Goal: Complete application form

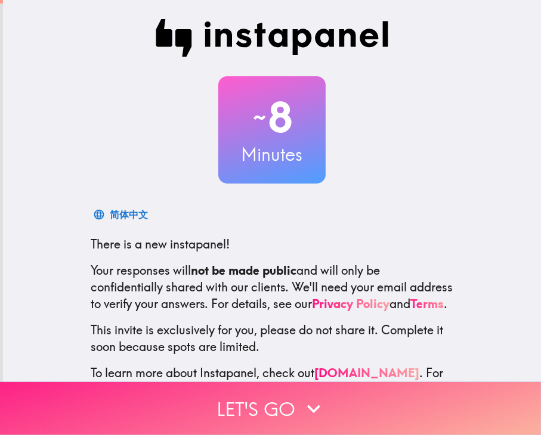
click at [326, 424] on button "Let's go" at bounding box center [270, 408] width 541 height 53
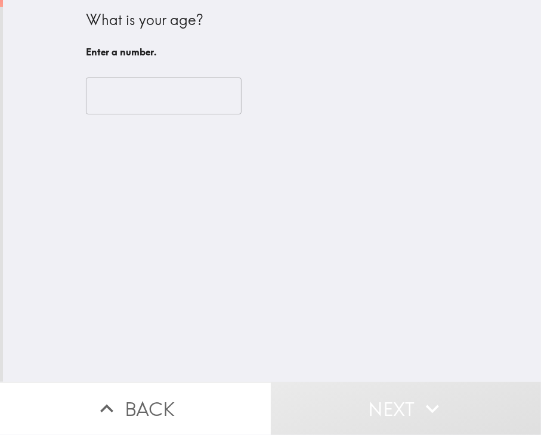
click at [149, 100] on input "number" at bounding box center [164, 96] width 156 height 37
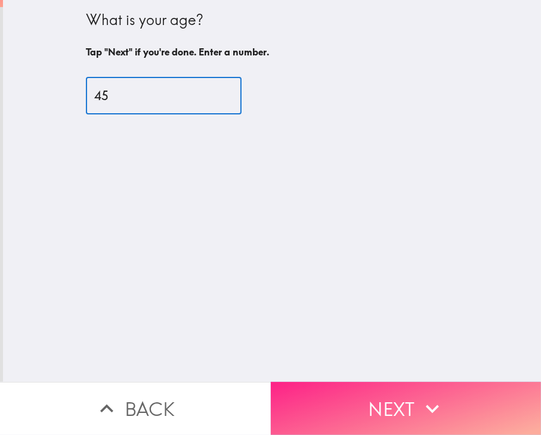
type input "45"
click at [383, 400] on button "Next" at bounding box center [406, 408] width 271 height 53
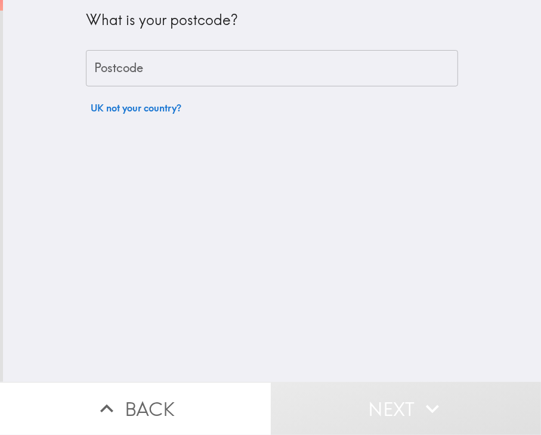
click at [234, 60] on input "Postcode" at bounding box center [272, 68] width 372 height 37
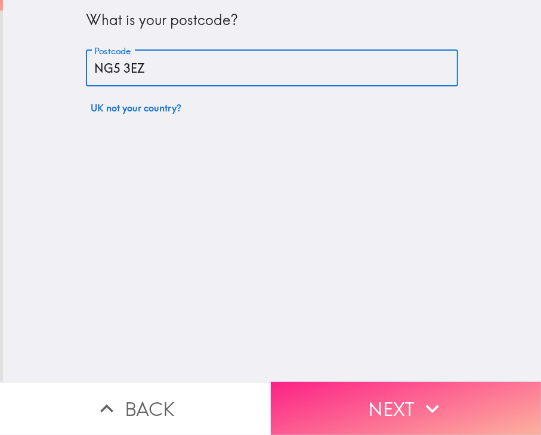
type input "NG5 3EZ"
click at [383, 402] on button "Next" at bounding box center [406, 408] width 271 height 53
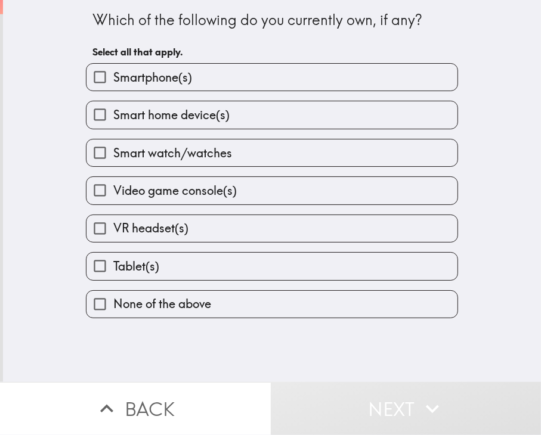
click at [346, 78] on label "Smartphone(s)" at bounding box center [271, 77] width 371 height 27
click at [113, 78] on input "Smartphone(s)" at bounding box center [99, 77] width 27 height 27
checkbox input "true"
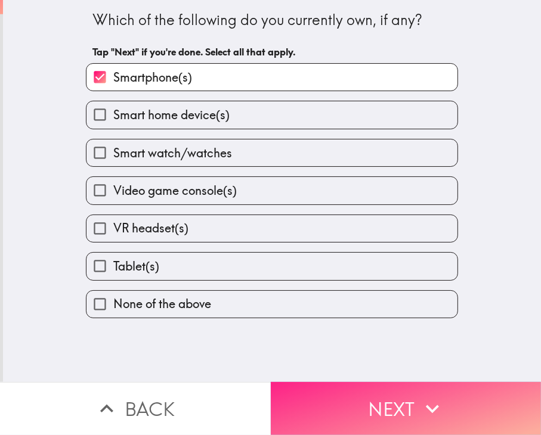
click at [383, 405] on button "Next" at bounding box center [406, 408] width 271 height 53
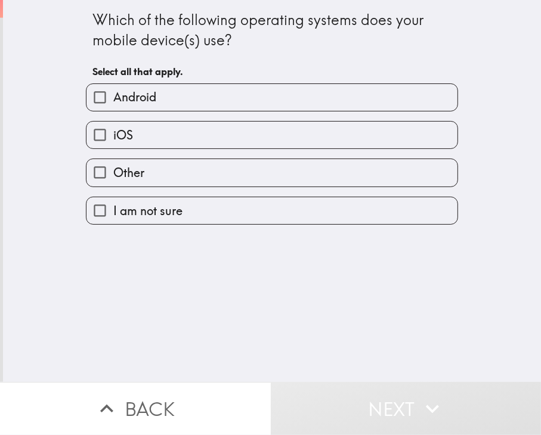
click at [308, 90] on label "Android" at bounding box center [271, 97] width 371 height 27
click at [113, 90] on input "Android" at bounding box center [99, 97] width 27 height 27
checkbox input "true"
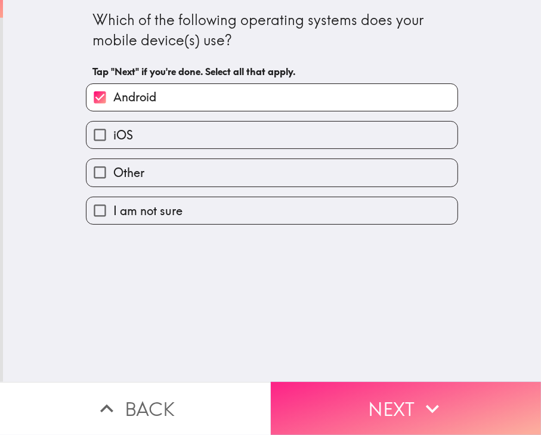
click at [383, 395] on button "Next" at bounding box center [406, 408] width 271 height 53
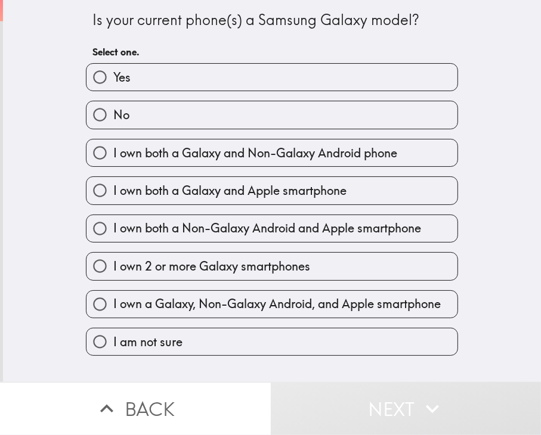
click at [329, 98] on div "No" at bounding box center [267, 110] width 382 height 38
click at [100, 113] on input "No" at bounding box center [99, 114] width 27 height 27
radio input "true"
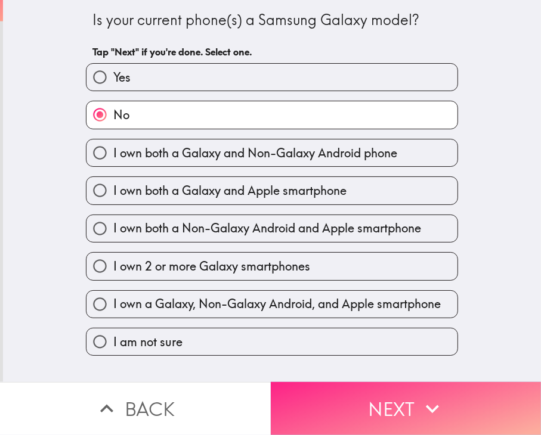
click at [346, 397] on button "Next" at bounding box center [406, 408] width 271 height 53
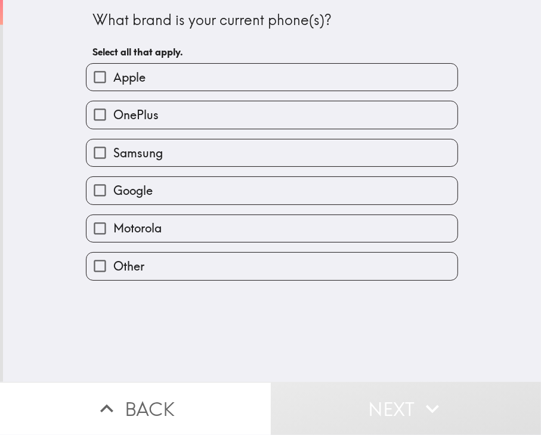
click at [333, 218] on label "Motorola" at bounding box center [271, 228] width 371 height 27
click at [113, 218] on input "Motorola" at bounding box center [99, 228] width 27 height 27
checkbox input "true"
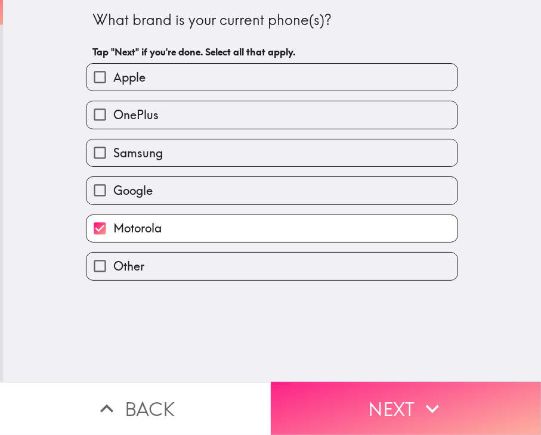
click at [383, 419] on button "Next" at bounding box center [406, 408] width 271 height 53
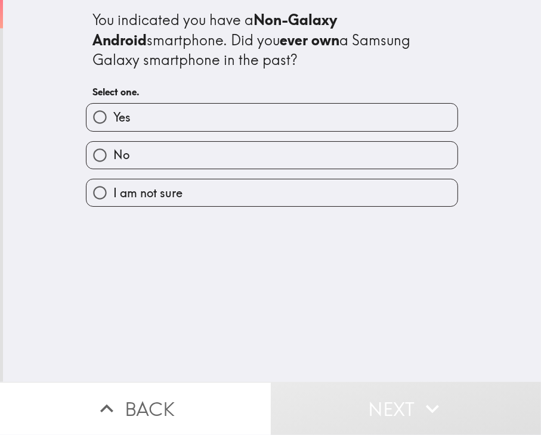
click at [320, 116] on label "Yes" at bounding box center [271, 117] width 371 height 27
click at [113, 116] on input "Yes" at bounding box center [99, 117] width 27 height 27
radio input "true"
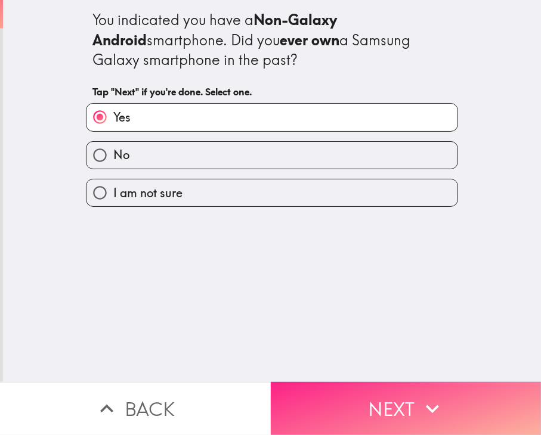
click at [383, 402] on button "Next" at bounding box center [406, 408] width 271 height 53
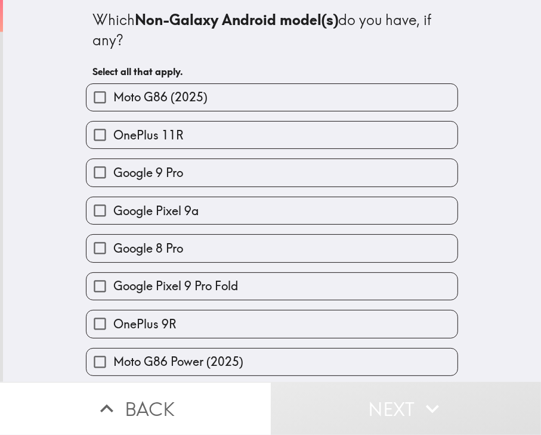
click at [383, 231] on div "Which Non-Galaxy Android model(s) do you have, if any? Select all that apply. M…" at bounding box center [272, 191] width 538 height 382
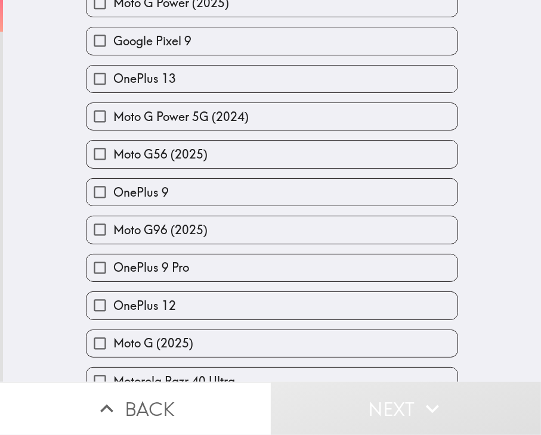
scroll to position [1269, 0]
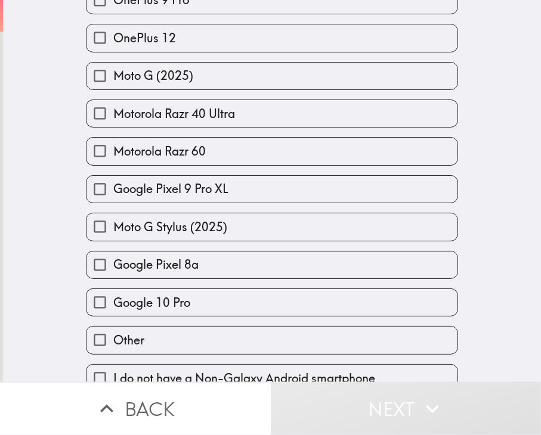
click at [376, 110] on label "Motorola Razr 40 Ultra" at bounding box center [271, 113] width 371 height 27
click at [113, 110] on input "Motorola Razr 40 Ultra" at bounding box center [99, 113] width 27 height 27
checkbox input "true"
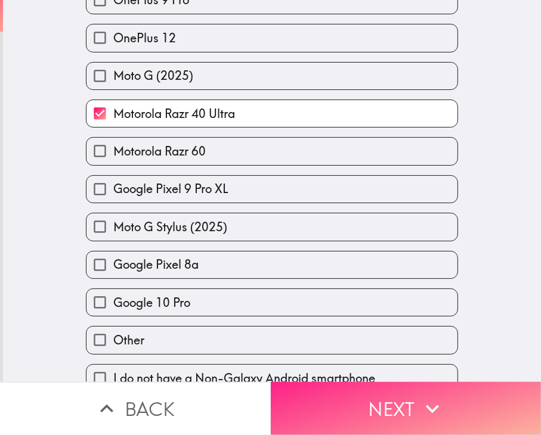
click at [383, 415] on button "Next" at bounding box center [406, 408] width 271 height 53
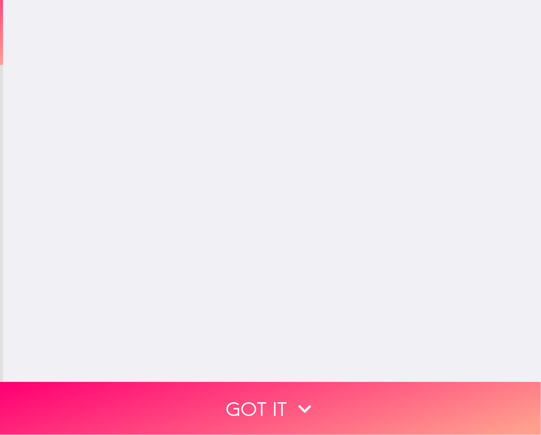
scroll to position [0, 0]
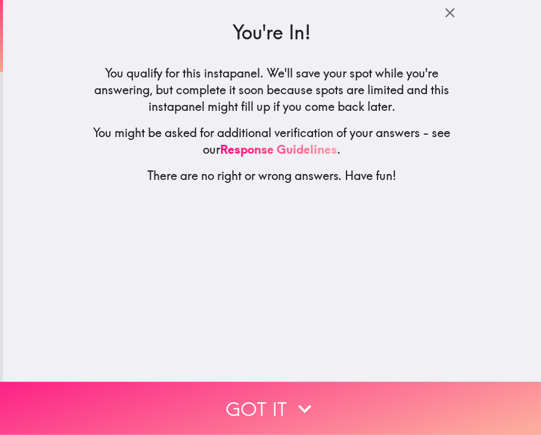
click at [290, 391] on button "Got it" at bounding box center [270, 408] width 541 height 53
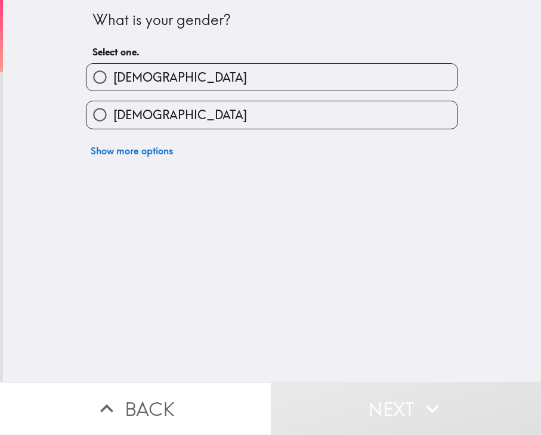
click at [208, 76] on label "[DEMOGRAPHIC_DATA]" at bounding box center [271, 77] width 371 height 27
click at [113, 76] on input "[DEMOGRAPHIC_DATA]" at bounding box center [99, 77] width 27 height 27
radio input "true"
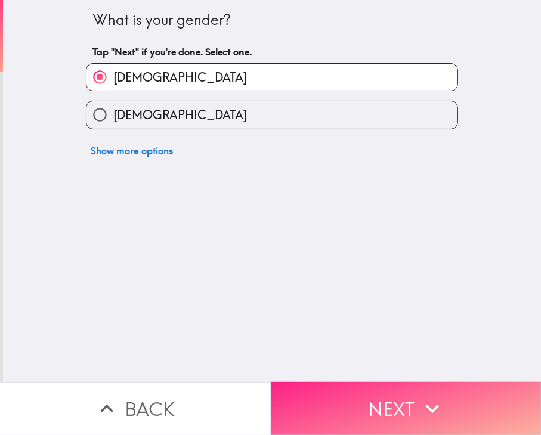
click at [383, 422] on button "Next" at bounding box center [406, 408] width 271 height 53
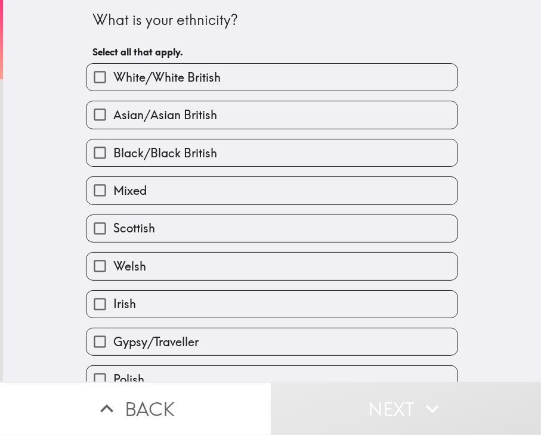
click at [298, 87] on label "White/White British" at bounding box center [271, 77] width 371 height 27
click at [113, 87] on input "White/White British" at bounding box center [99, 77] width 27 height 27
checkbox input "true"
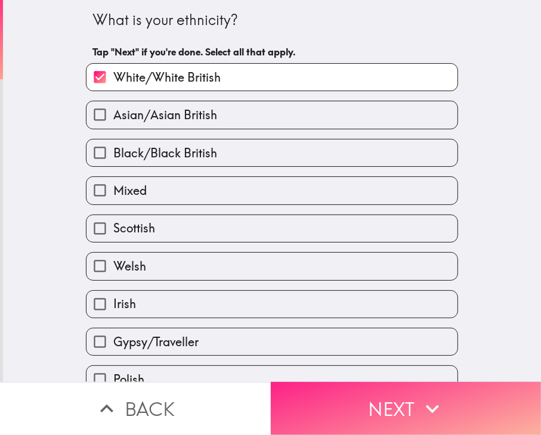
click at [383, 426] on button "Next" at bounding box center [406, 408] width 271 height 53
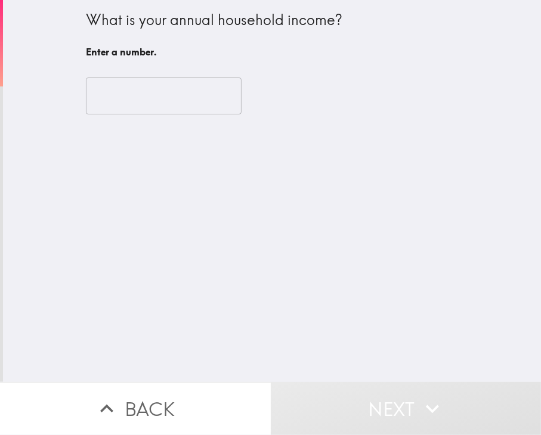
click at [191, 96] on input "number" at bounding box center [164, 96] width 156 height 37
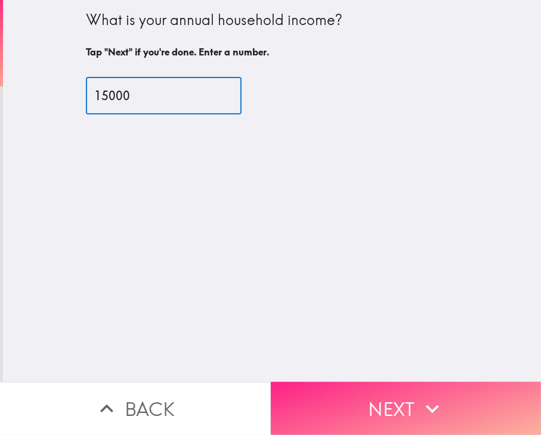
type input "15000"
click at [383, 394] on button "Next" at bounding box center [406, 408] width 271 height 53
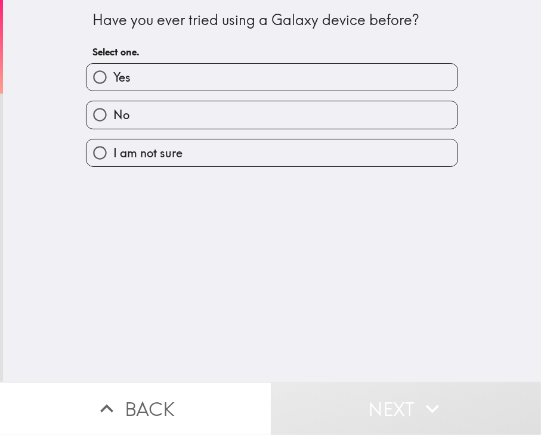
click at [311, 74] on label "Yes" at bounding box center [271, 77] width 371 height 27
click at [113, 74] on input "Yes" at bounding box center [99, 77] width 27 height 27
radio input "true"
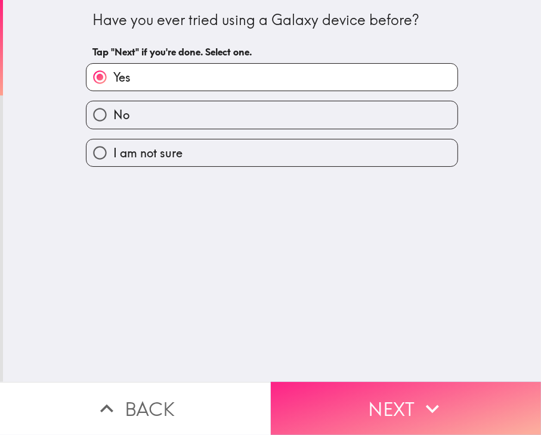
click at [383, 409] on button "Next" at bounding box center [406, 408] width 271 height 53
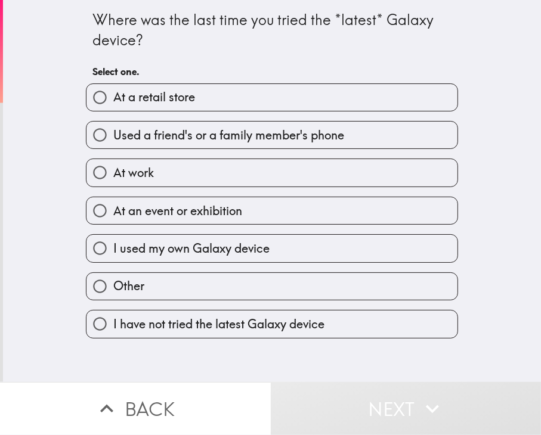
click at [289, 244] on label "I used my own Galaxy device" at bounding box center [271, 248] width 371 height 27
click at [113, 244] on input "I used my own Galaxy device" at bounding box center [99, 248] width 27 height 27
radio input "true"
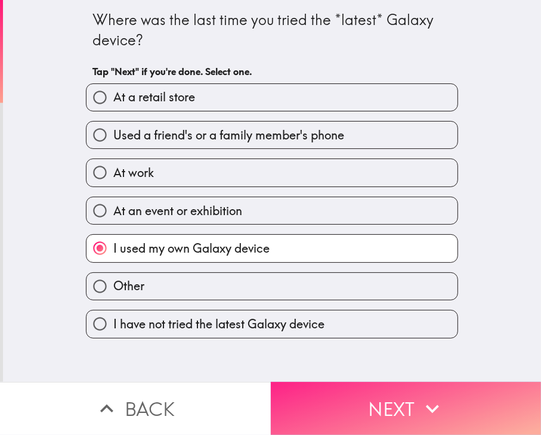
click at [383, 418] on button "Next" at bounding box center [406, 408] width 271 height 53
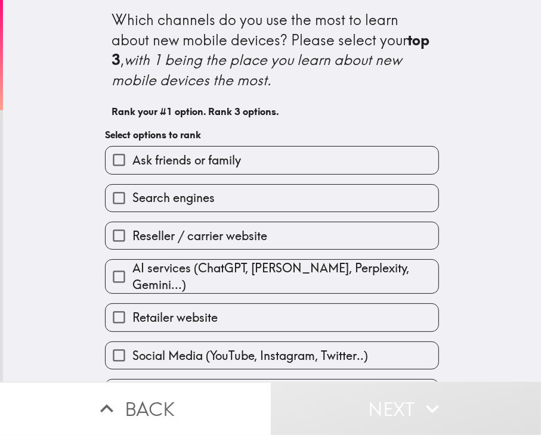
click at [313, 116] on h6 "Rank your #1 option. Rank 3 options." at bounding box center [272, 111] width 321 height 13
click at [308, 198] on label "Search engines" at bounding box center [272, 198] width 333 height 27
click at [132, 198] on input "Search engines" at bounding box center [119, 198] width 27 height 27
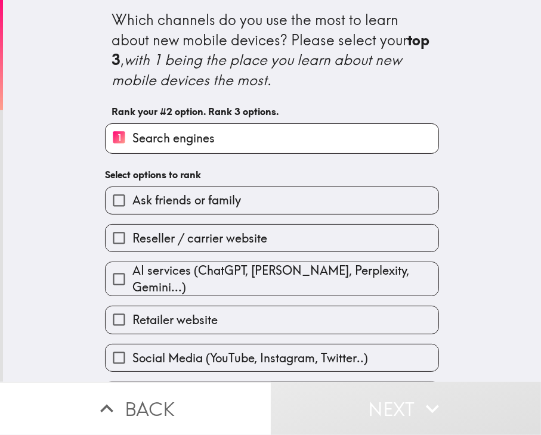
click at [383, 238] on div "Which channels do you use the most to learn about new mobile devices? Please se…" at bounding box center [272, 191] width 538 height 382
click at [358, 313] on label "Retailer website" at bounding box center [272, 319] width 333 height 27
click at [132, 313] on input "Retailer website" at bounding box center [119, 319] width 27 height 27
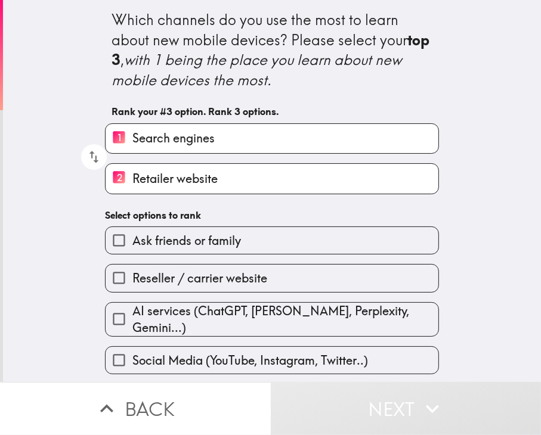
click at [383, 284] on div "Which channels do you use the most to learn about new mobile devices? Please se…" at bounding box center [272, 191] width 538 height 382
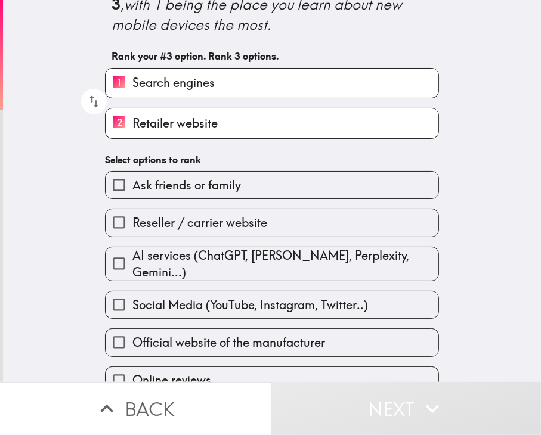
scroll to position [60, 0]
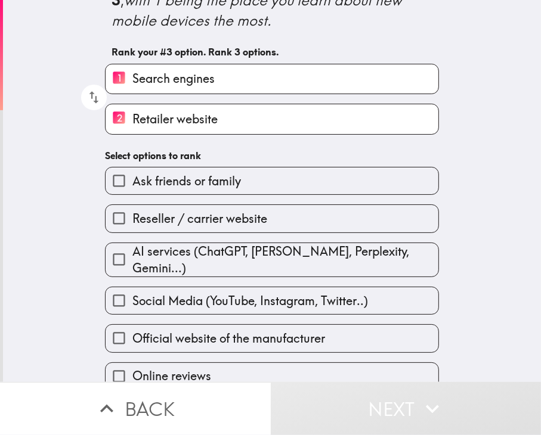
click at [383, 363] on label "Online reviews" at bounding box center [272, 376] width 333 height 27
click at [132, 363] on input "Online reviews" at bounding box center [119, 376] width 27 height 27
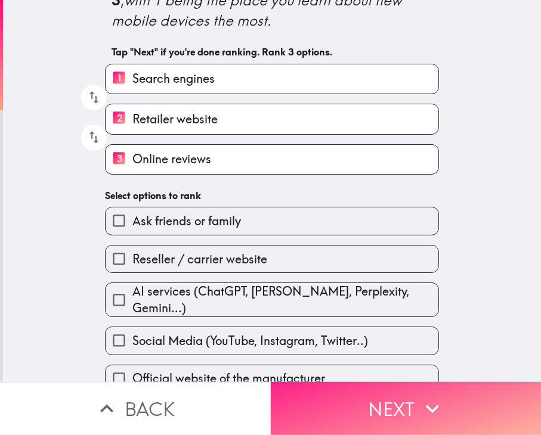
click at [383, 399] on button "Next" at bounding box center [406, 408] width 271 height 53
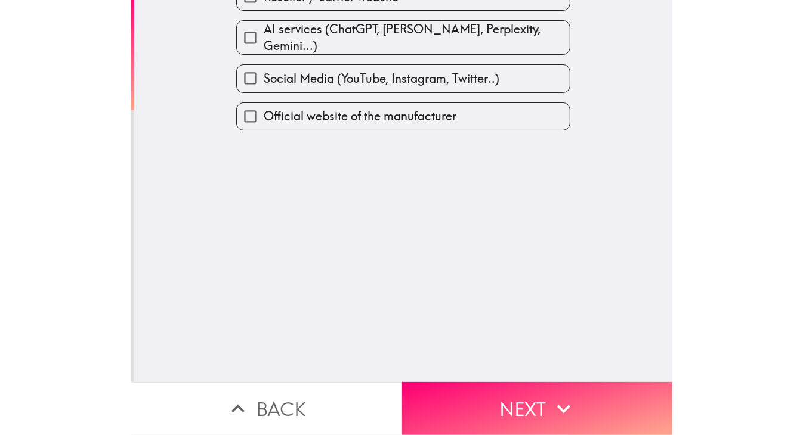
scroll to position [0, 0]
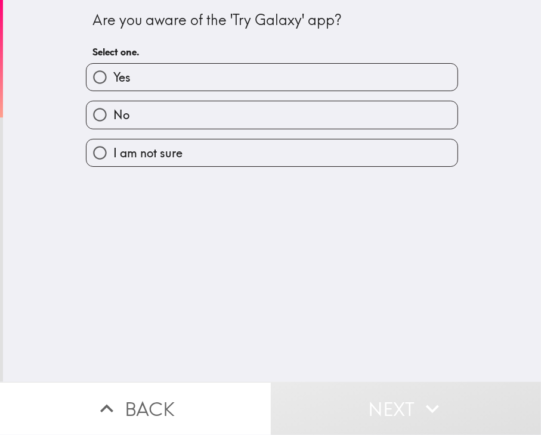
click at [237, 114] on label "No" at bounding box center [271, 114] width 371 height 27
click at [113, 114] on input "No" at bounding box center [99, 114] width 27 height 27
radio input "true"
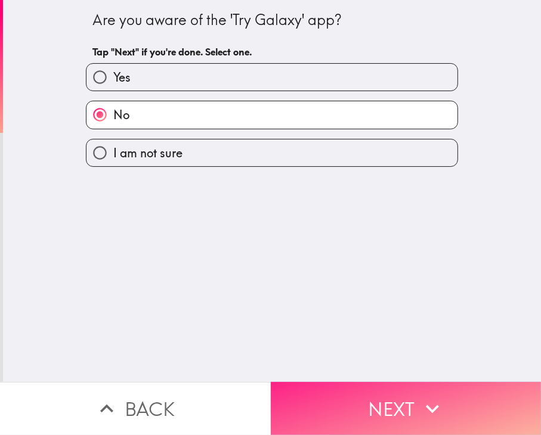
click at [383, 398] on button "Next" at bounding box center [406, 408] width 271 height 53
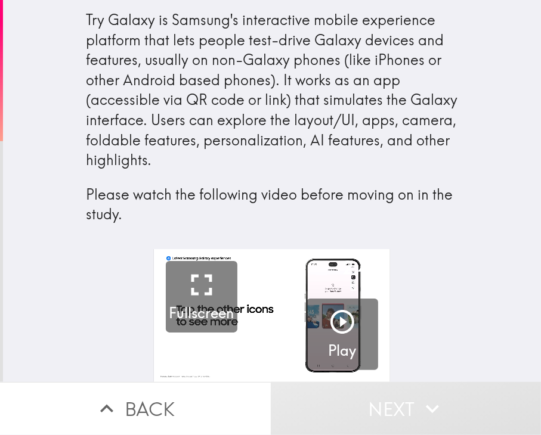
click at [365, 123] on div "Try Galaxy is Samsung's interactive mobile experience platform that lets people…" at bounding box center [272, 117] width 372 height 215
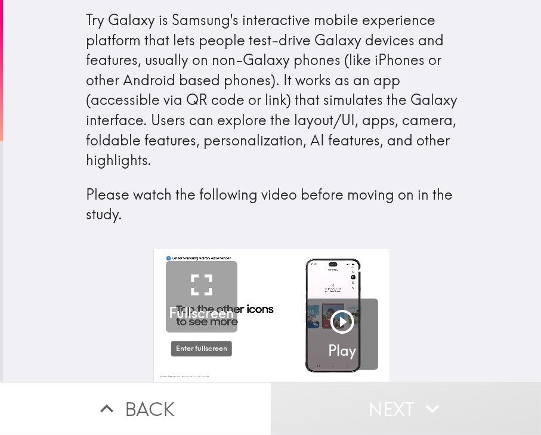
click at [224, 301] on div "Fullscreen" at bounding box center [201, 297] width 65 height 53
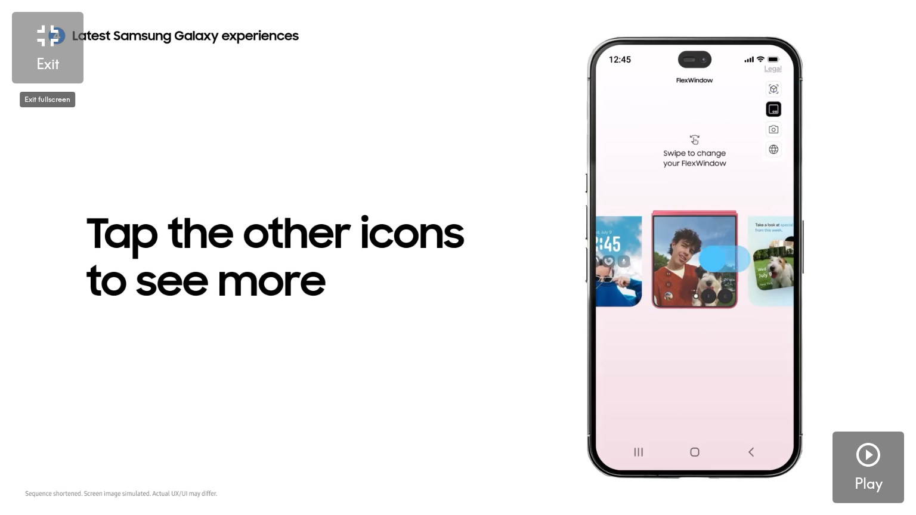
click at [75, 59] on button "Exit" at bounding box center [48, 48] width 72 height 72
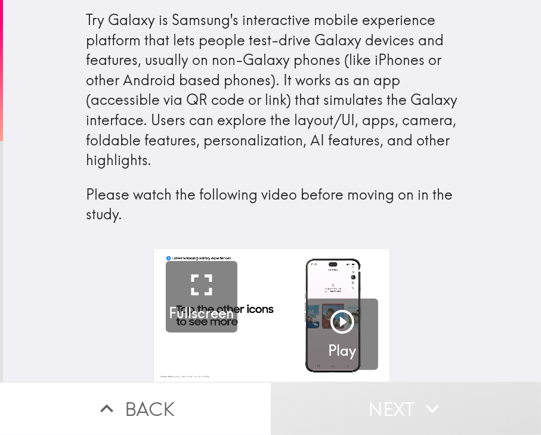
click at [375, 173] on div "Try Galaxy is Samsung's interactive mobile experience platform that lets people…" at bounding box center [272, 117] width 372 height 215
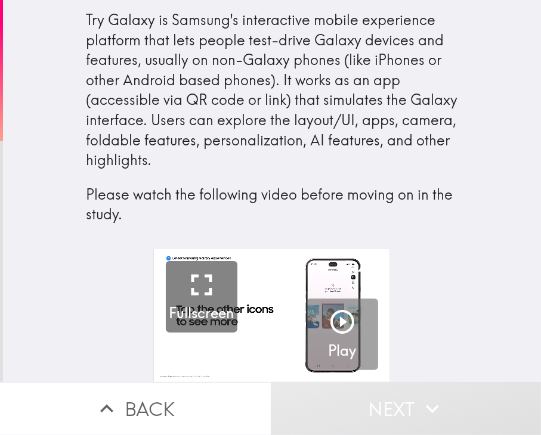
click at [358, 314] on button "Play" at bounding box center [342, 335] width 72 height 72
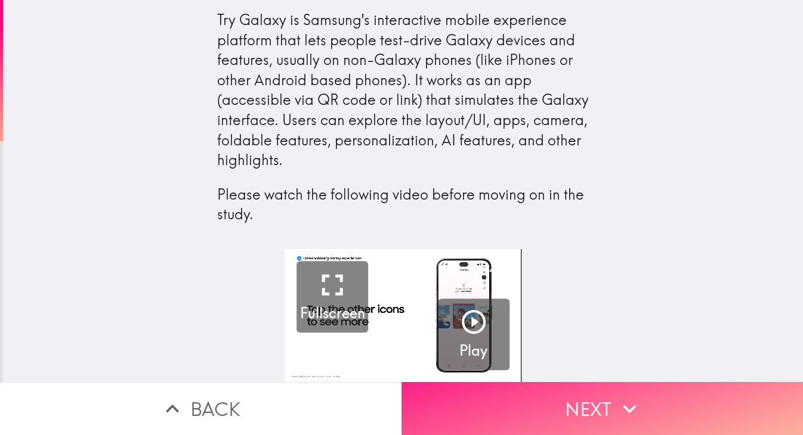
click at [383, 429] on button "Next" at bounding box center [601, 408] width 401 height 53
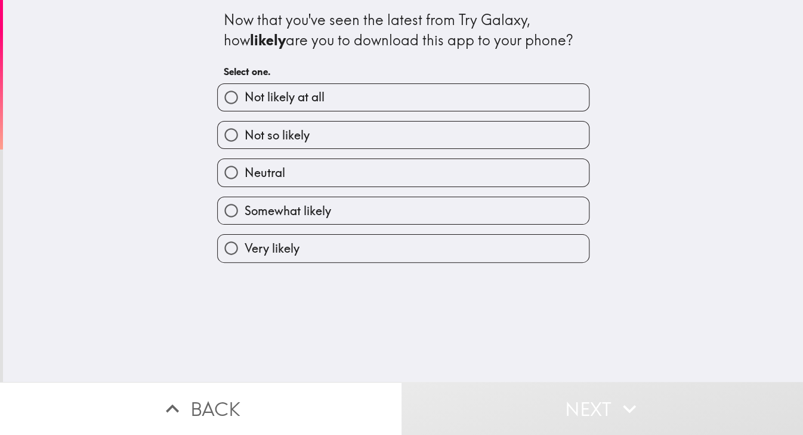
click at [383, 179] on label "Neutral" at bounding box center [403, 172] width 371 height 27
click at [244, 179] on input "Neutral" at bounding box center [231, 172] width 27 height 27
radio input "true"
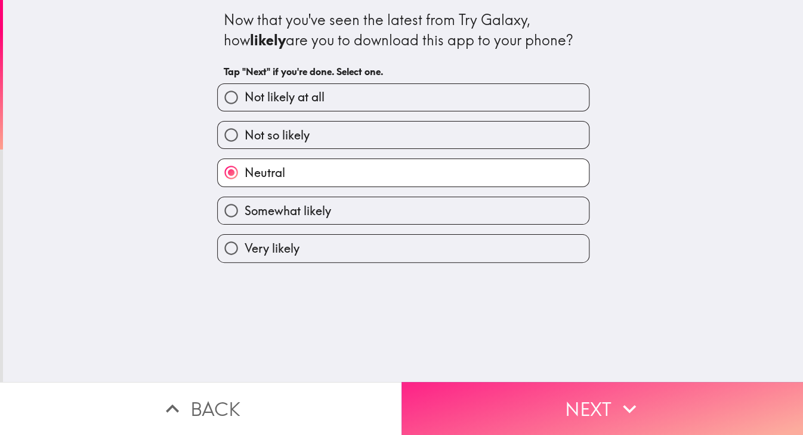
click at [383, 413] on button "Next" at bounding box center [601, 408] width 401 height 53
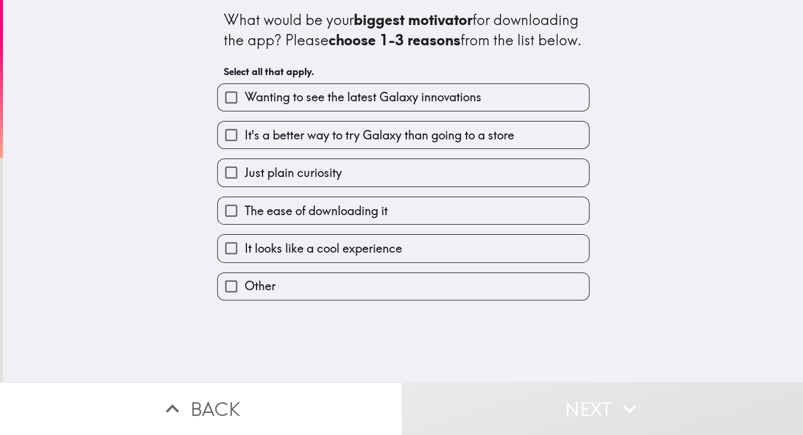
click at [362, 186] on label "Just plain curiosity" at bounding box center [403, 172] width 371 height 27
click at [244, 186] on input "Just plain curiosity" at bounding box center [231, 172] width 27 height 27
checkbox input "true"
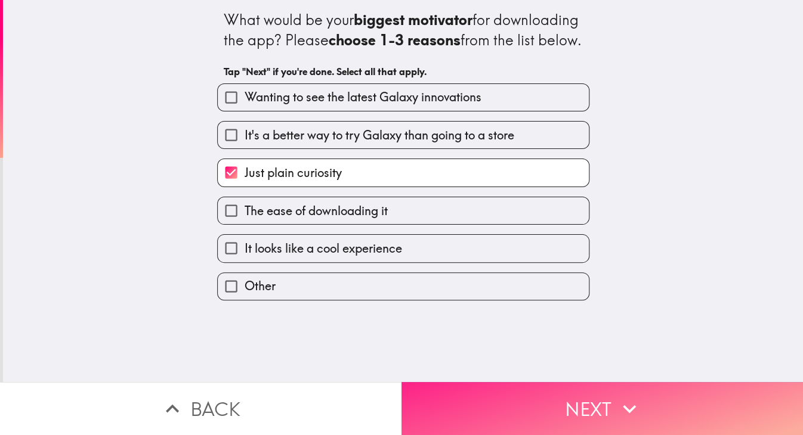
click at [383, 408] on button "Next" at bounding box center [601, 408] width 401 height 53
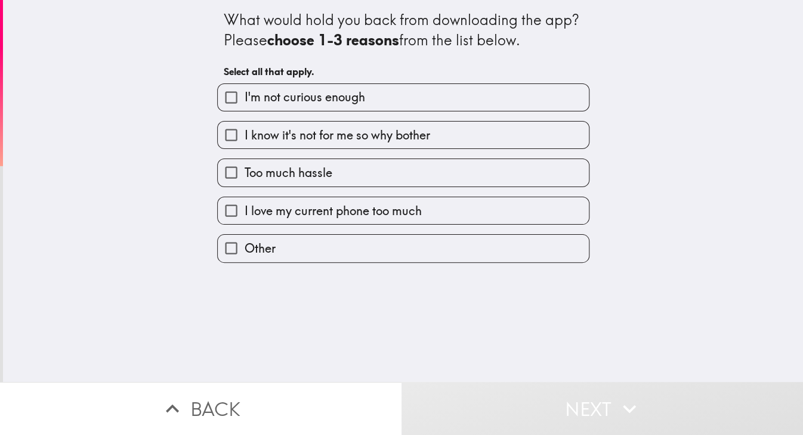
click at [383, 132] on label "I know it's not for me so why bother" at bounding box center [403, 135] width 371 height 27
click at [244, 132] on input "I know it's not for me so why bother" at bounding box center [231, 135] width 27 height 27
checkbox input "true"
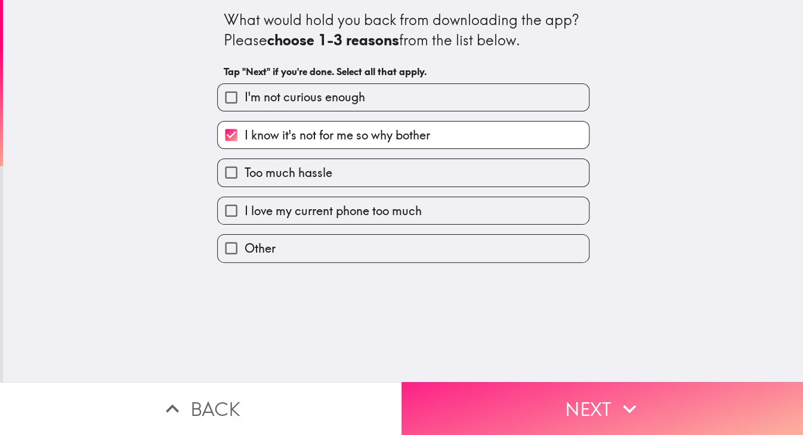
click at [383, 413] on button "Next" at bounding box center [601, 408] width 401 height 53
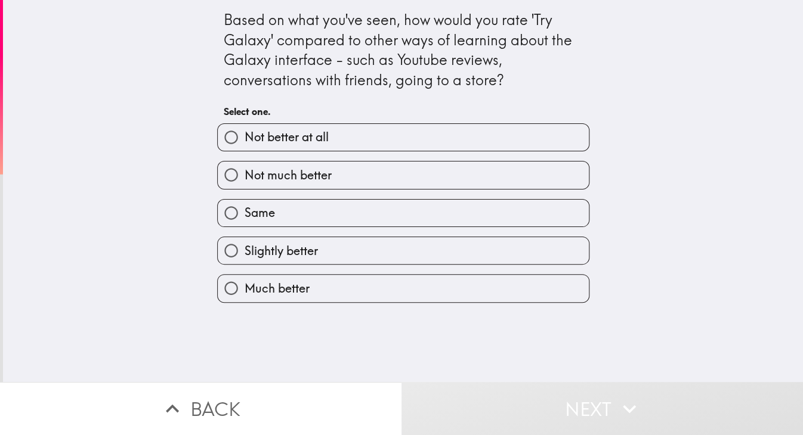
click at [383, 203] on label "Same" at bounding box center [403, 213] width 371 height 27
click at [244, 203] on input "Same" at bounding box center [231, 213] width 27 height 27
radio input "true"
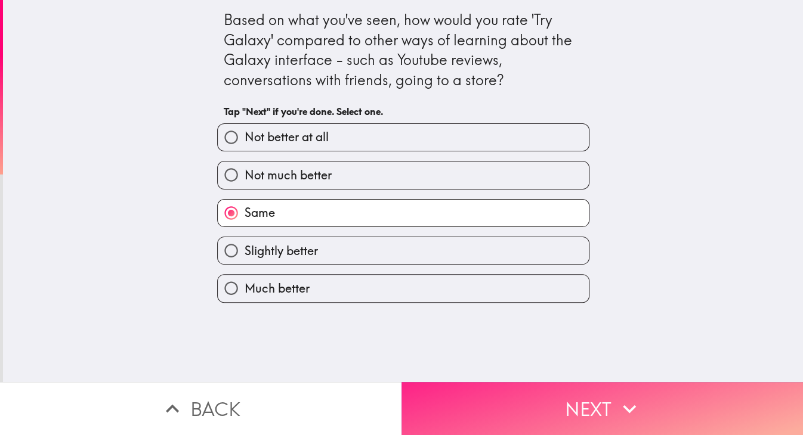
click at [383, 390] on button "Next" at bounding box center [601, 408] width 401 height 53
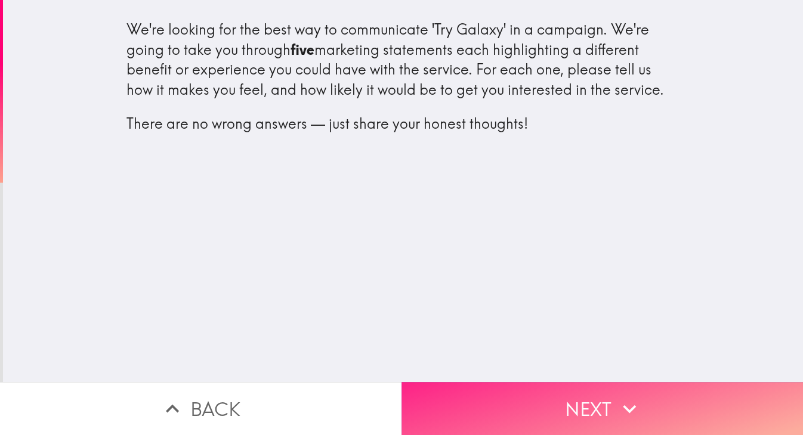
click at [383, 403] on button "Next" at bounding box center [601, 408] width 401 height 53
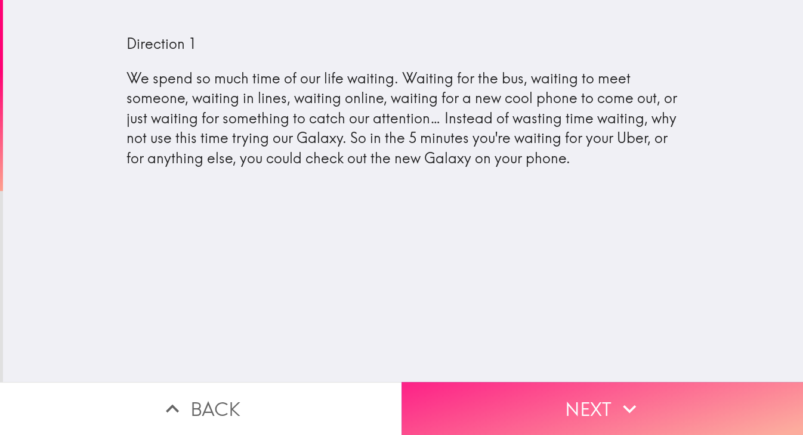
click at [383, 414] on button "Next" at bounding box center [601, 408] width 401 height 53
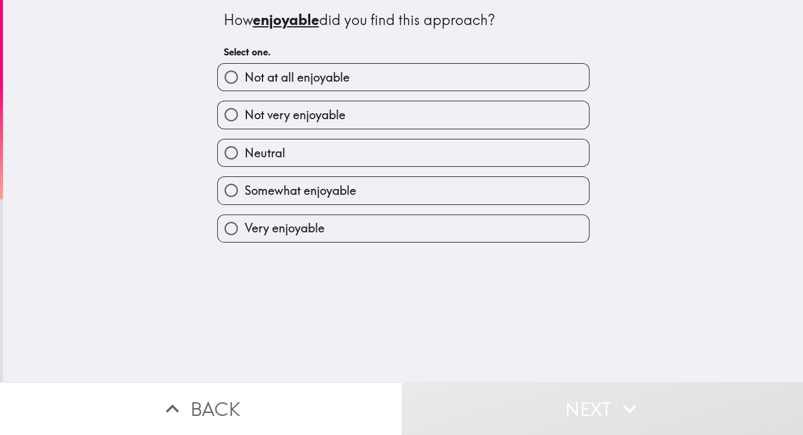
click at [383, 162] on label "Neutral" at bounding box center [403, 153] width 371 height 27
click at [244, 162] on input "Neutral" at bounding box center [231, 153] width 27 height 27
radio input "true"
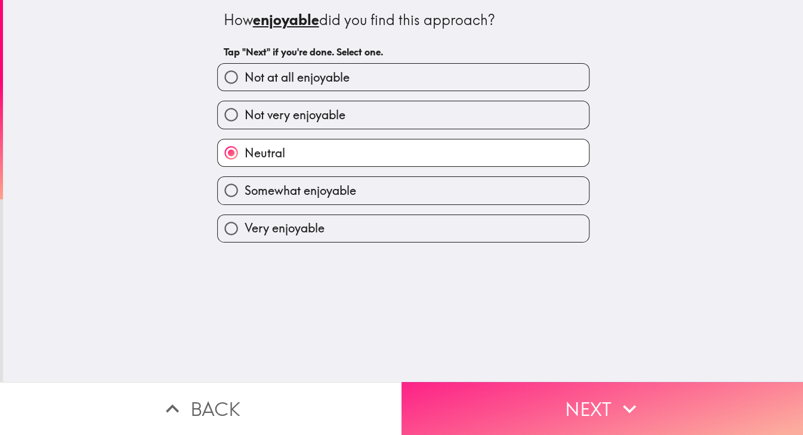
click at [383, 407] on icon "button" at bounding box center [628, 409] width 13 height 8
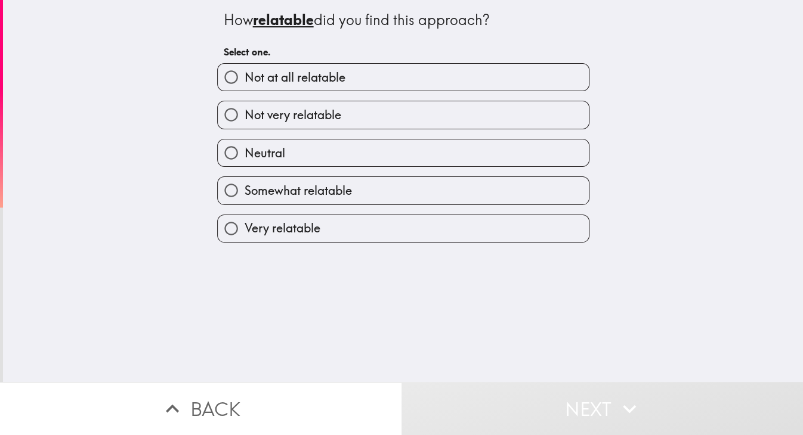
click at [383, 185] on label "Somewhat relatable" at bounding box center [403, 190] width 371 height 27
click at [244, 185] on input "Somewhat relatable" at bounding box center [231, 190] width 27 height 27
radio input "true"
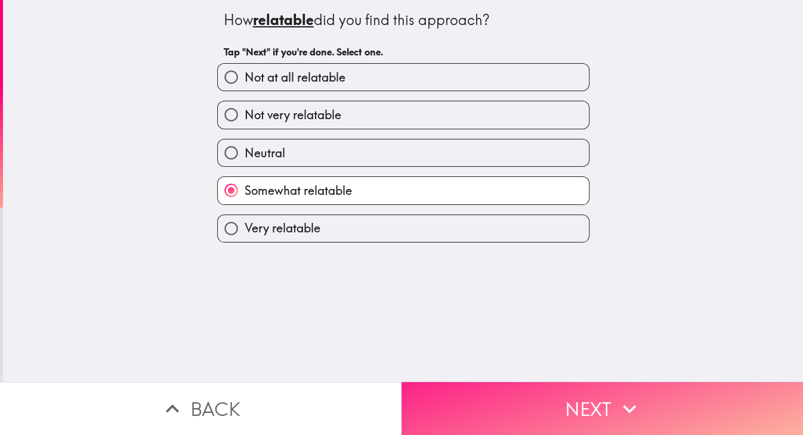
click at [383, 408] on button "Next" at bounding box center [601, 408] width 401 height 53
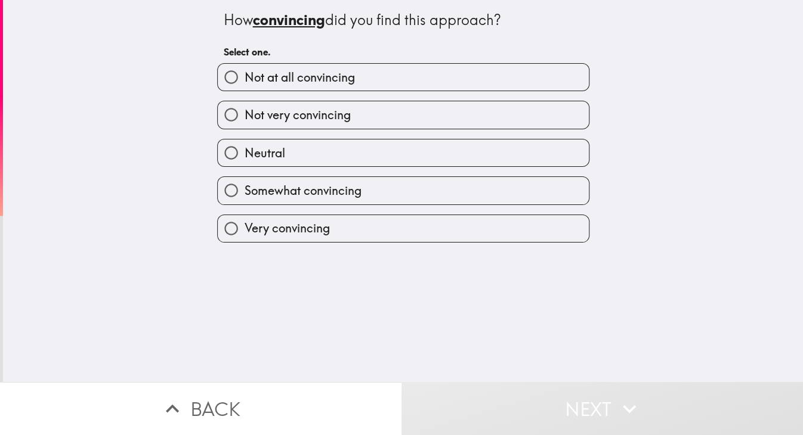
click at [383, 123] on label "Not very convincing" at bounding box center [403, 114] width 371 height 27
click at [244, 123] on input "Not very convincing" at bounding box center [231, 114] width 27 height 27
radio input "true"
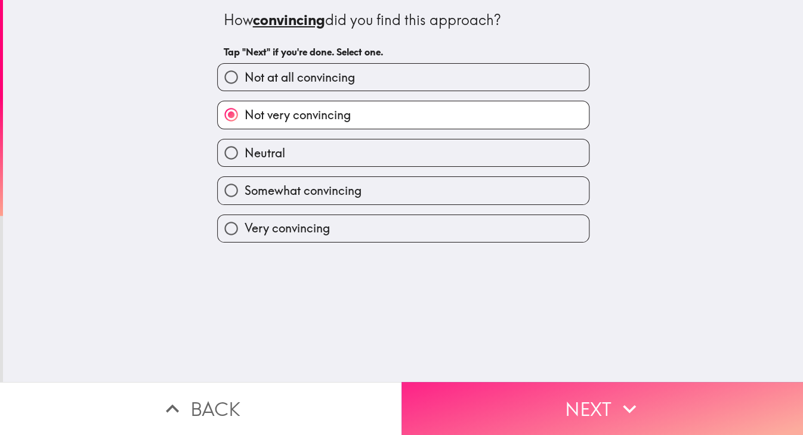
click at [383, 400] on button "Next" at bounding box center [601, 408] width 401 height 53
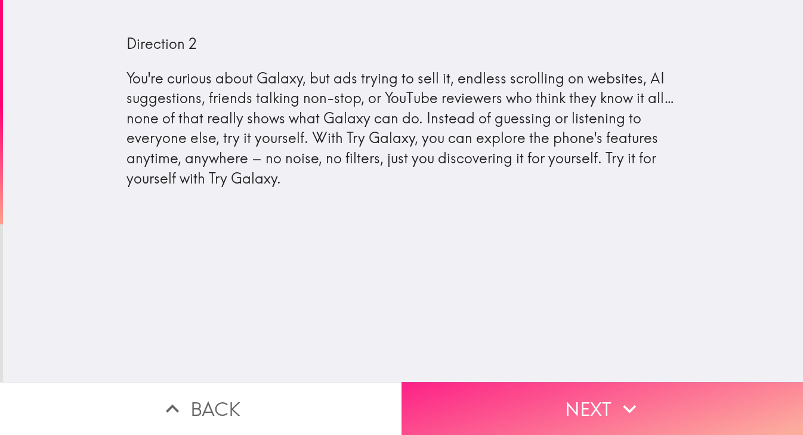
click at [383, 410] on button "Next" at bounding box center [601, 408] width 401 height 53
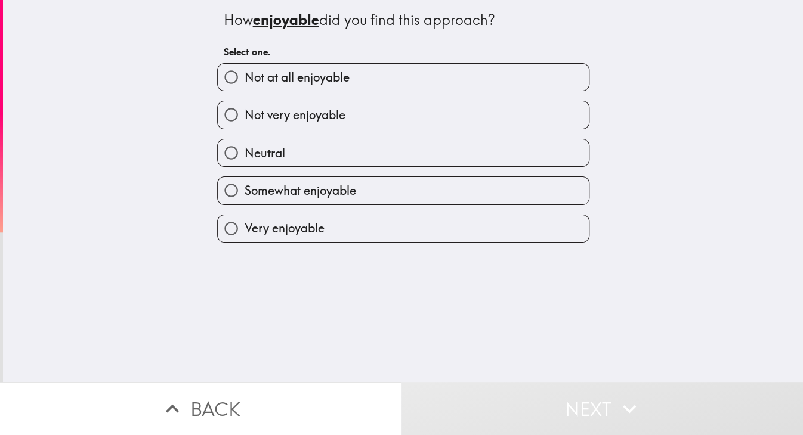
click at [383, 145] on label "Neutral" at bounding box center [403, 153] width 371 height 27
click at [244, 145] on input "Neutral" at bounding box center [231, 153] width 27 height 27
radio input "true"
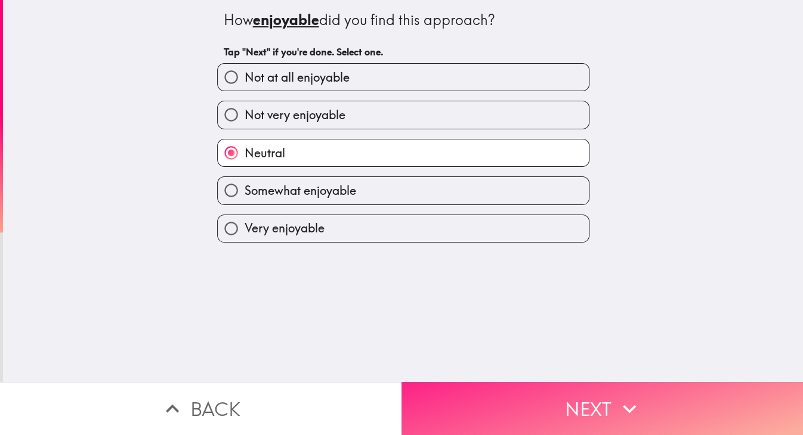
click at [383, 406] on button "Next" at bounding box center [601, 408] width 401 height 53
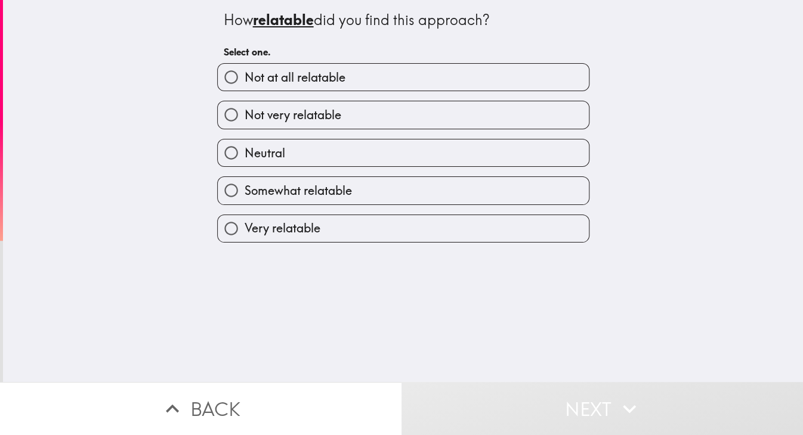
click at [383, 156] on label "Neutral" at bounding box center [403, 153] width 371 height 27
click at [244, 156] on input "Neutral" at bounding box center [231, 153] width 27 height 27
radio input "true"
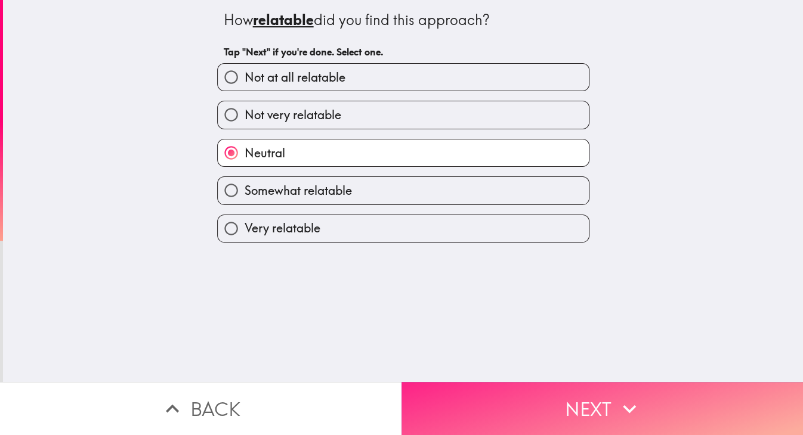
click at [383, 417] on button "Next" at bounding box center [601, 408] width 401 height 53
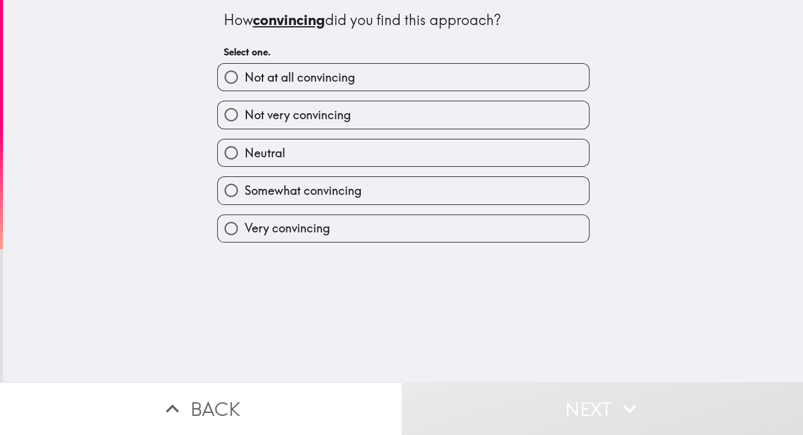
click at [383, 149] on label "Neutral" at bounding box center [403, 153] width 371 height 27
click at [244, 149] on input "Neutral" at bounding box center [231, 153] width 27 height 27
radio input "true"
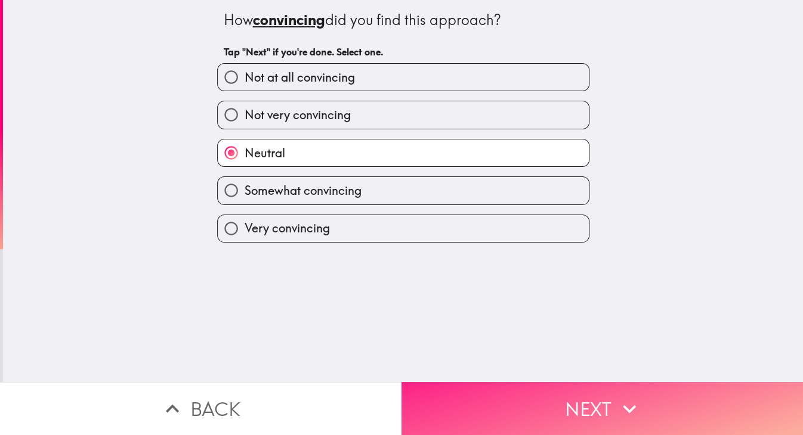
click at [383, 401] on button "Next" at bounding box center [601, 408] width 401 height 53
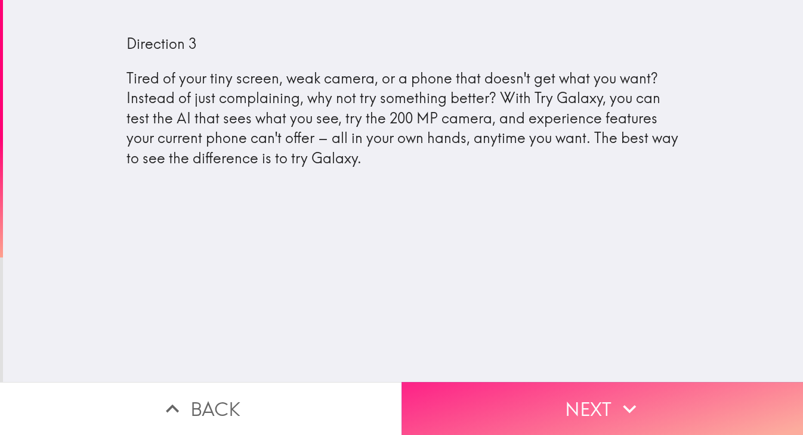
click at [383, 393] on button "Next" at bounding box center [601, 408] width 401 height 53
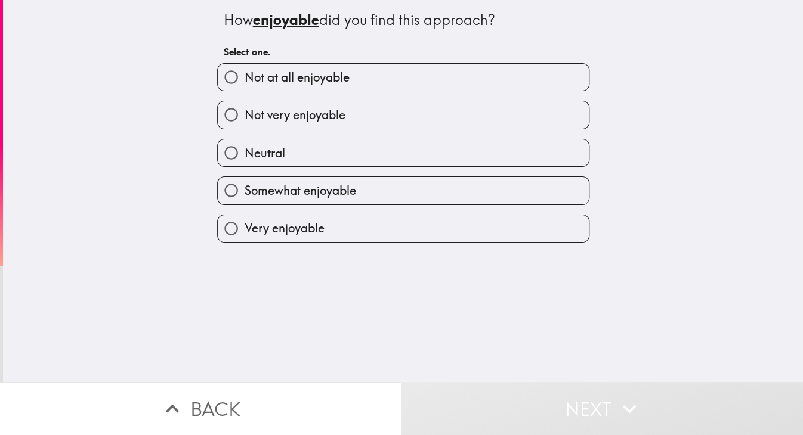
click at [383, 118] on label "Not very enjoyable" at bounding box center [403, 114] width 371 height 27
click at [244, 118] on input "Not very enjoyable" at bounding box center [231, 114] width 27 height 27
radio input "true"
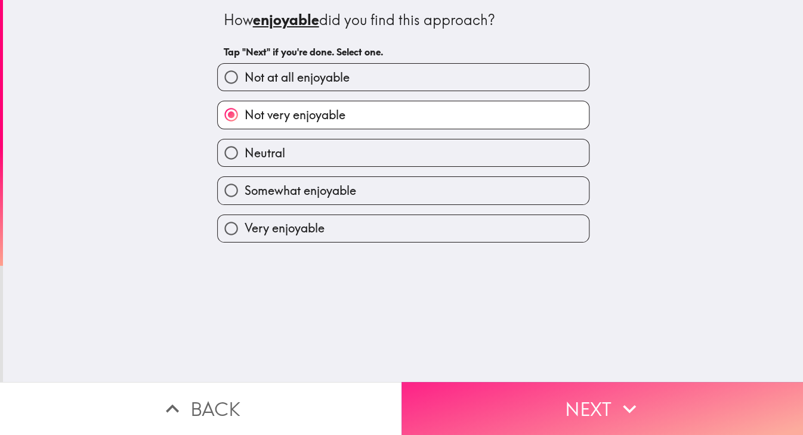
click at [383, 408] on button "Next" at bounding box center [601, 408] width 401 height 53
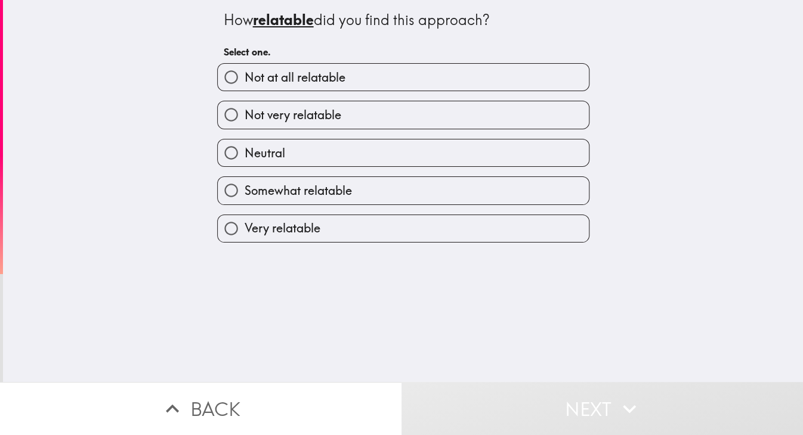
click at [383, 106] on label "Not very relatable" at bounding box center [403, 114] width 371 height 27
click at [244, 106] on input "Not very relatable" at bounding box center [231, 114] width 27 height 27
radio input "true"
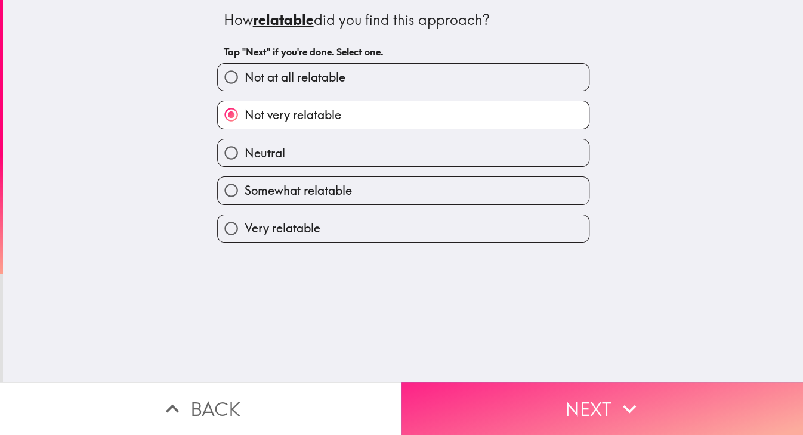
click at [383, 397] on button "Next" at bounding box center [601, 408] width 401 height 53
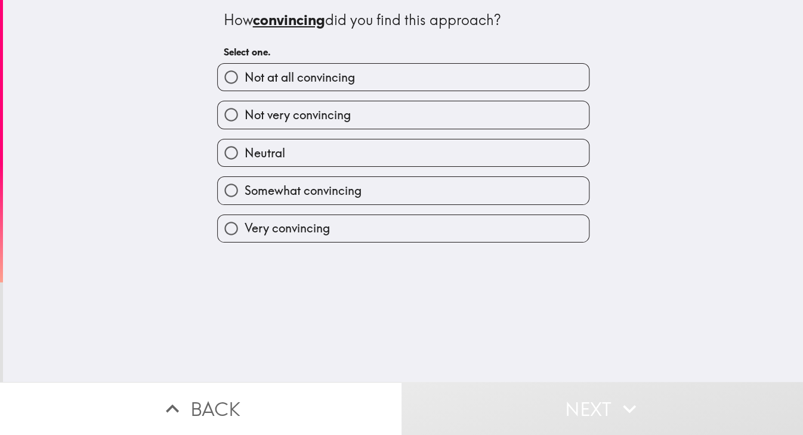
click at [383, 82] on label "Not at all convincing" at bounding box center [403, 77] width 371 height 27
click at [244, 82] on input "Not at all convincing" at bounding box center [231, 77] width 27 height 27
radio input "true"
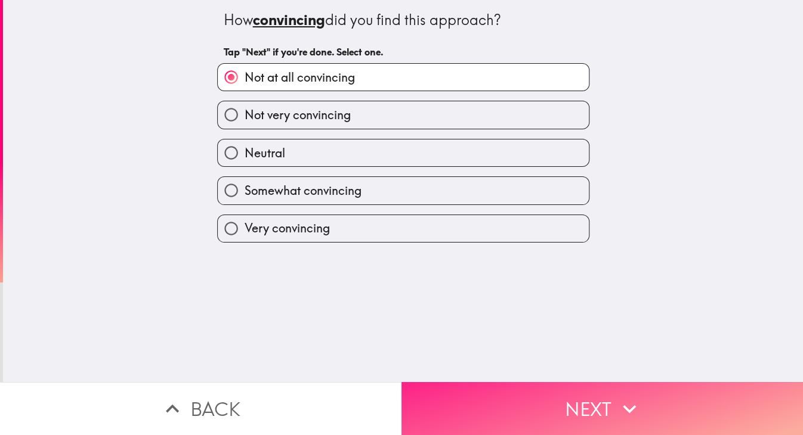
click at [383, 402] on button "Next" at bounding box center [601, 408] width 401 height 53
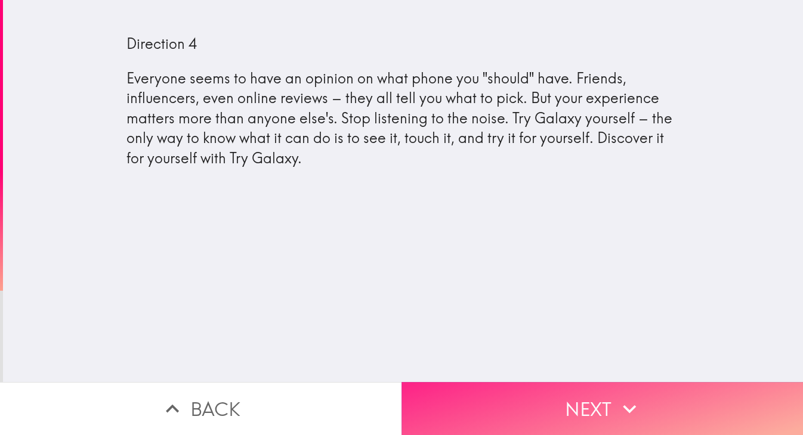
click at [383, 422] on button "Next" at bounding box center [601, 408] width 401 height 53
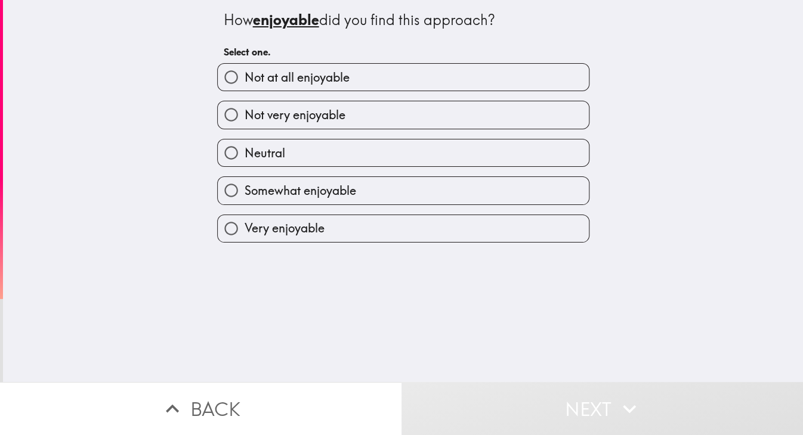
click at [383, 185] on label "Somewhat enjoyable" at bounding box center [403, 190] width 371 height 27
click at [244, 185] on input "Somewhat enjoyable" at bounding box center [231, 190] width 27 height 27
radio input "true"
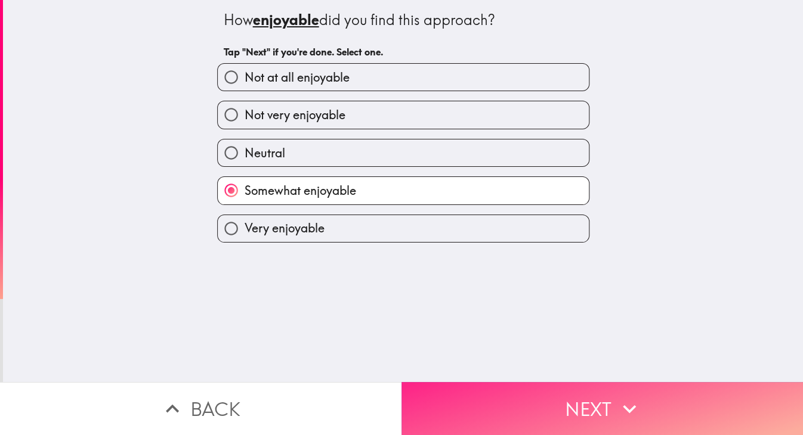
click at [383, 410] on button "Next" at bounding box center [601, 408] width 401 height 53
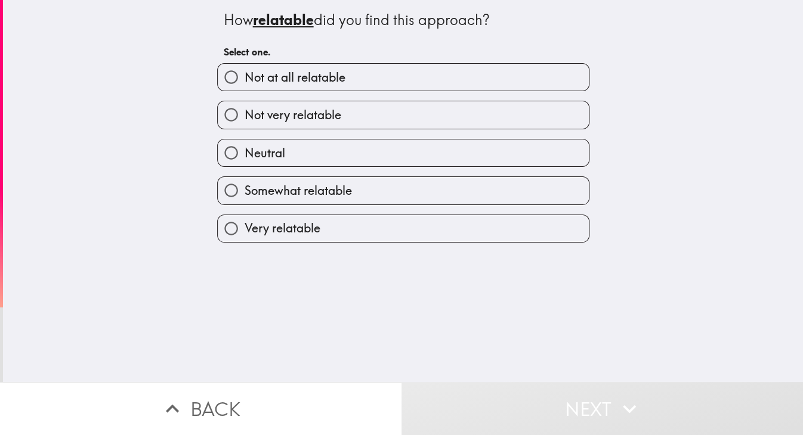
click at [383, 156] on label "Neutral" at bounding box center [403, 153] width 371 height 27
click at [244, 156] on input "Neutral" at bounding box center [231, 153] width 27 height 27
radio input "true"
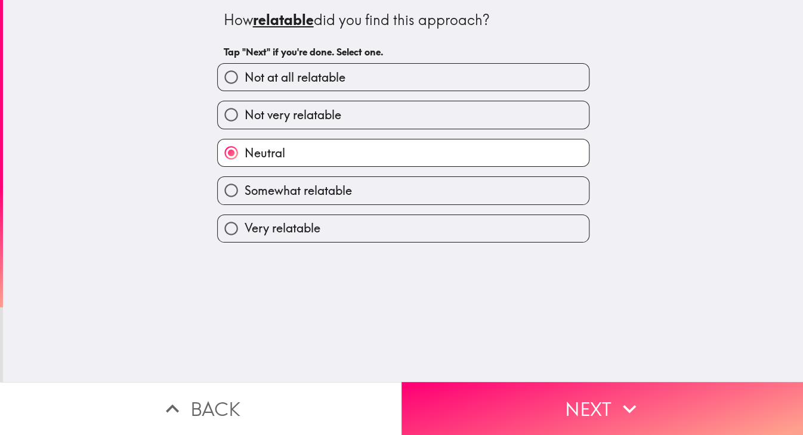
click at [383, 182] on label "Somewhat relatable" at bounding box center [403, 190] width 371 height 27
click at [244, 182] on input "Somewhat relatable" at bounding box center [231, 190] width 27 height 27
radio input "true"
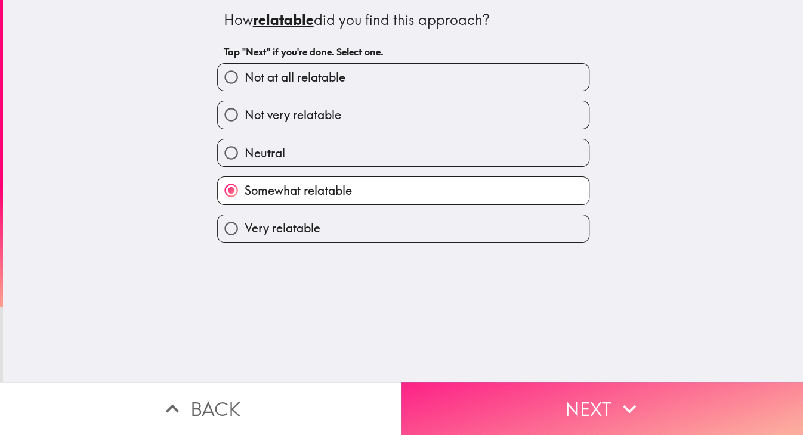
click at [383, 392] on button "Next" at bounding box center [601, 408] width 401 height 53
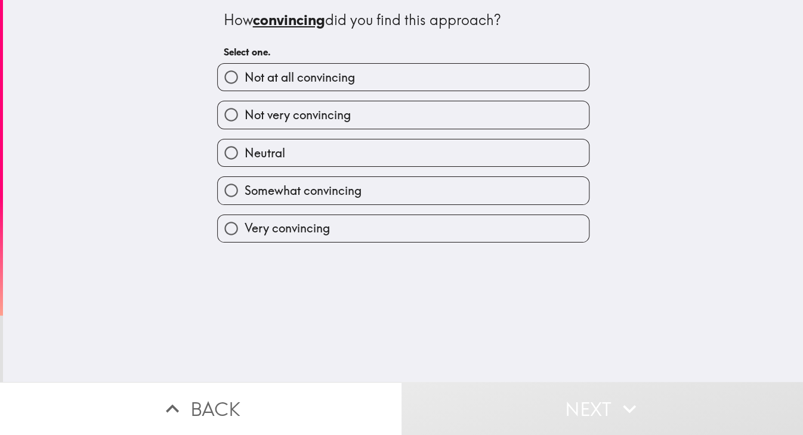
click at [383, 186] on label "Somewhat convincing" at bounding box center [403, 190] width 371 height 27
click at [244, 186] on input "Somewhat convincing" at bounding box center [231, 190] width 27 height 27
radio input "true"
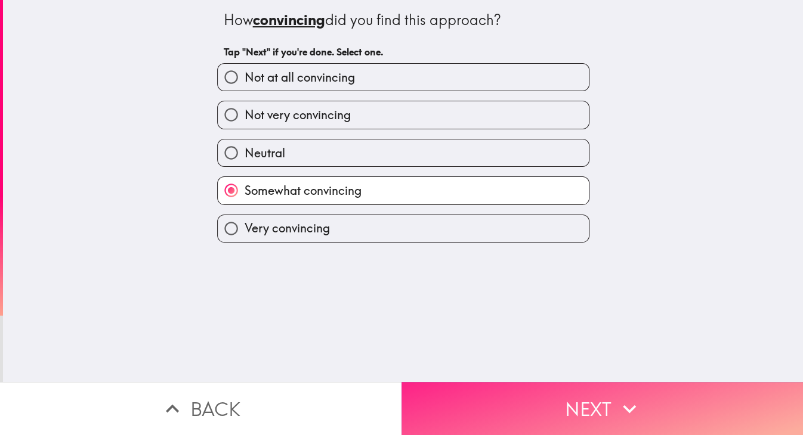
click at [383, 387] on button "Next" at bounding box center [601, 408] width 401 height 53
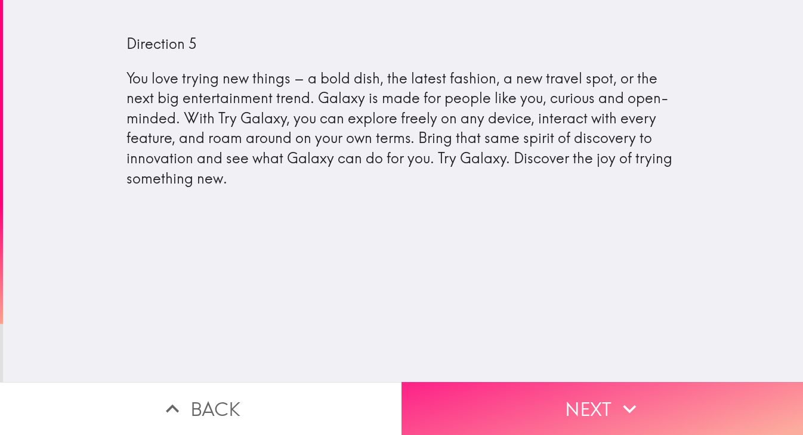
click at [383, 411] on button "Next" at bounding box center [601, 408] width 401 height 53
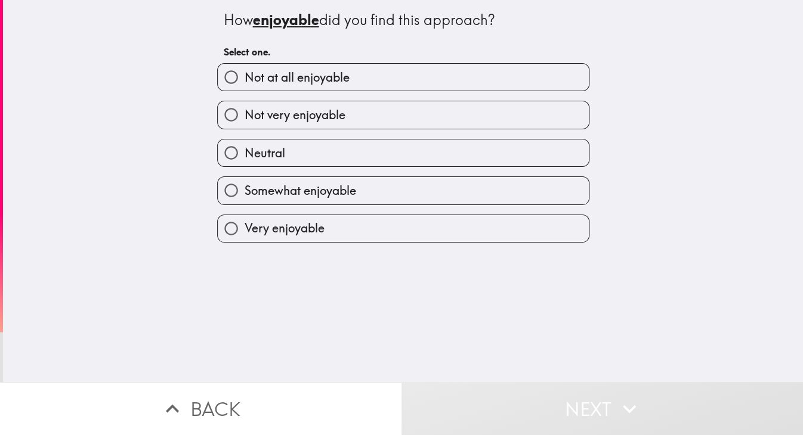
click at [383, 147] on label "Neutral" at bounding box center [403, 153] width 371 height 27
click at [244, 147] on input "Neutral" at bounding box center [231, 153] width 27 height 27
radio input "true"
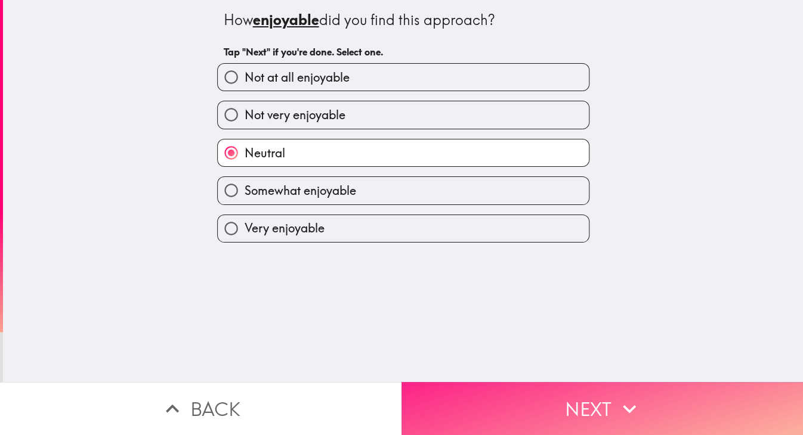
click at [383, 410] on button "Next" at bounding box center [601, 408] width 401 height 53
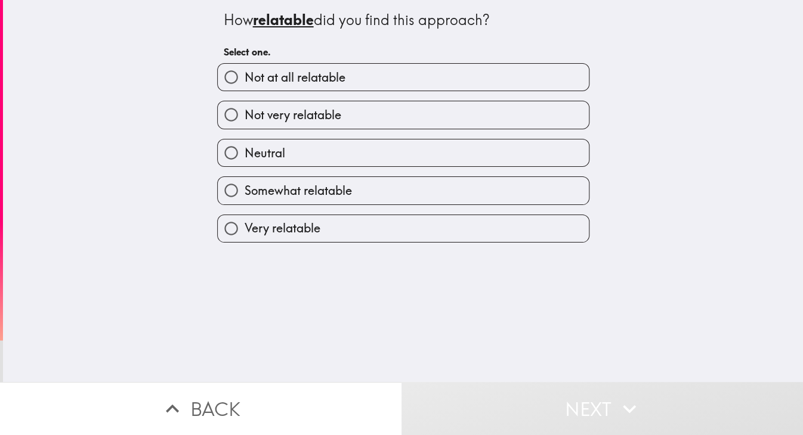
click at [383, 151] on label "Neutral" at bounding box center [403, 153] width 371 height 27
click at [244, 151] on input "Neutral" at bounding box center [231, 153] width 27 height 27
radio input "true"
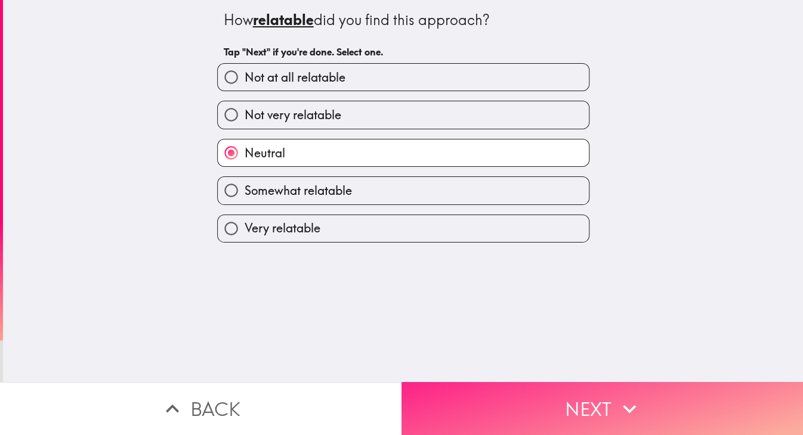
click at [383, 410] on button "Next" at bounding box center [601, 408] width 401 height 53
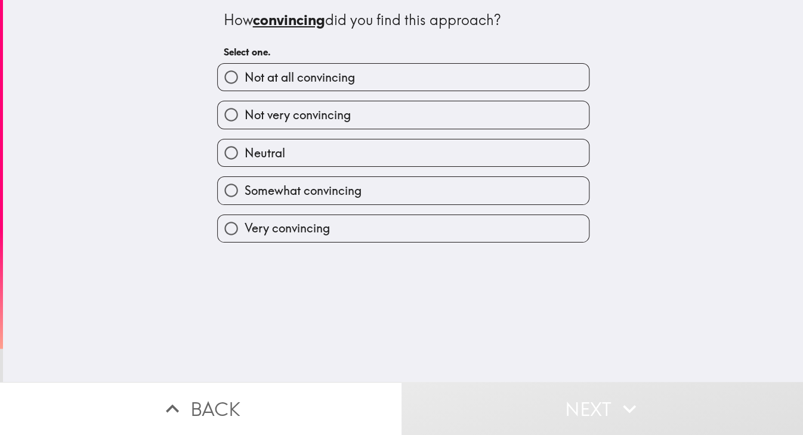
click at [383, 153] on label "Neutral" at bounding box center [403, 153] width 371 height 27
click at [244, 153] on input "Neutral" at bounding box center [231, 153] width 27 height 27
radio input "true"
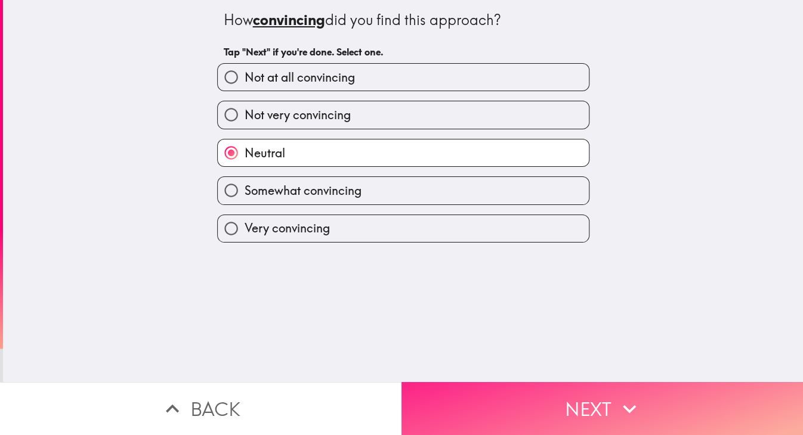
click at [383, 405] on button "Next" at bounding box center [601, 408] width 401 height 53
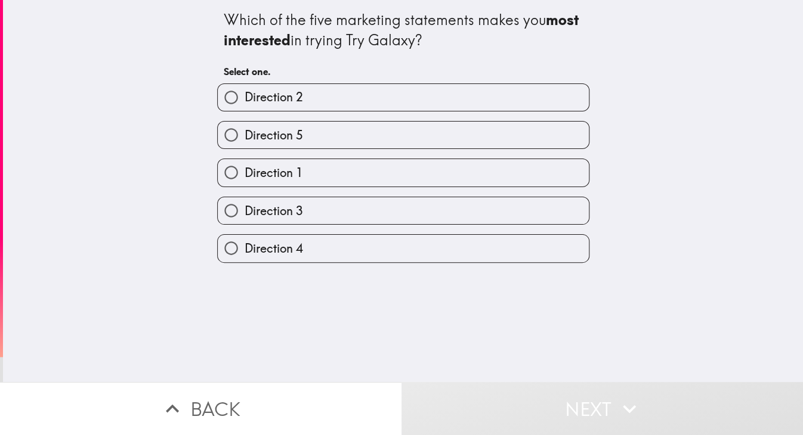
click at [383, 247] on label "Direction 4" at bounding box center [403, 248] width 371 height 27
click at [244, 247] on input "Direction 4" at bounding box center [231, 248] width 27 height 27
radio input "true"
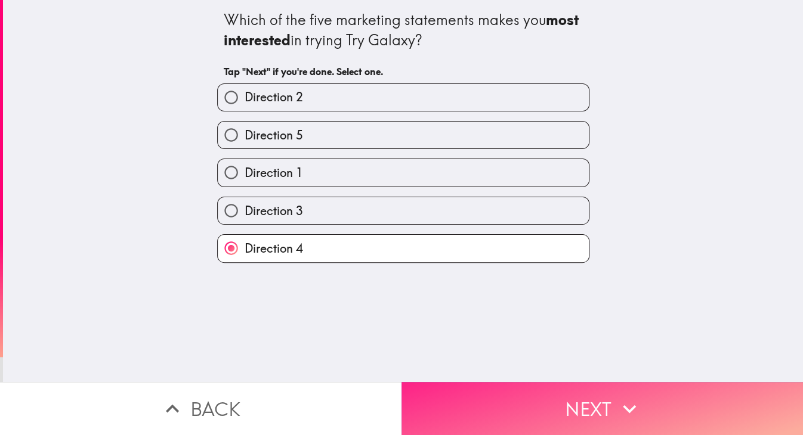
click at [383, 397] on button "Next" at bounding box center [601, 408] width 401 height 53
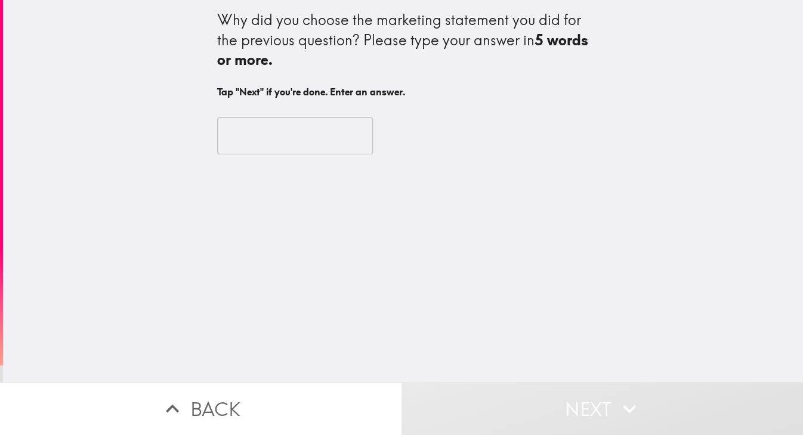
click at [333, 144] on input "text" at bounding box center [295, 135] width 156 height 37
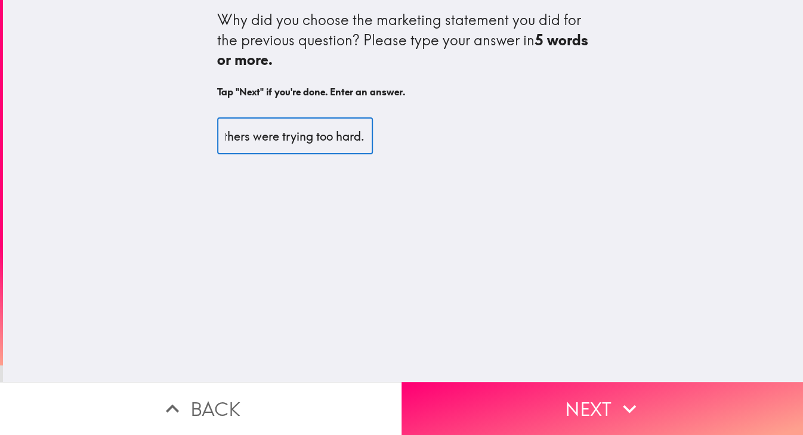
scroll to position [0, 272]
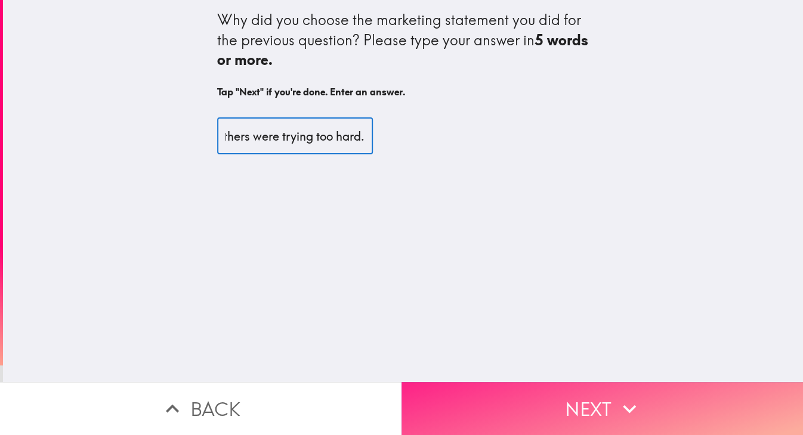
type input "It seemed the most appealing to me. Most of the others were trying too hard."
click at [383, 414] on button "Next" at bounding box center [601, 408] width 401 height 53
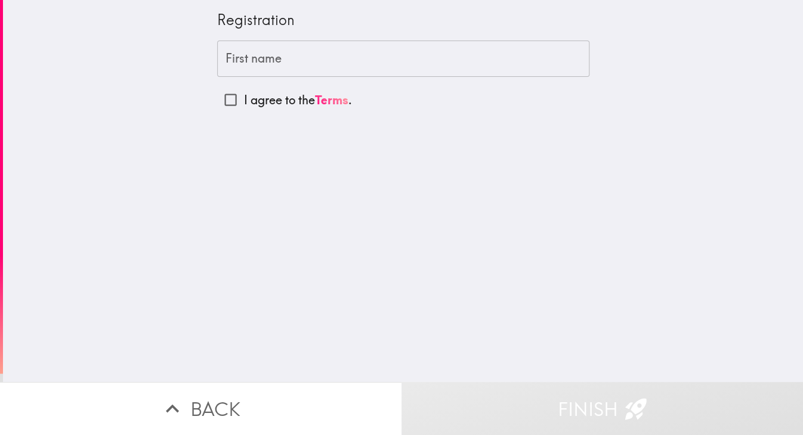
click at [289, 104] on p "I agree to the Terms ." at bounding box center [298, 100] width 108 height 17
click at [244, 104] on input "I agree to the Terms ." at bounding box center [230, 99] width 27 height 27
checkbox input "true"
click at [383, 64] on input "First name" at bounding box center [403, 59] width 372 height 37
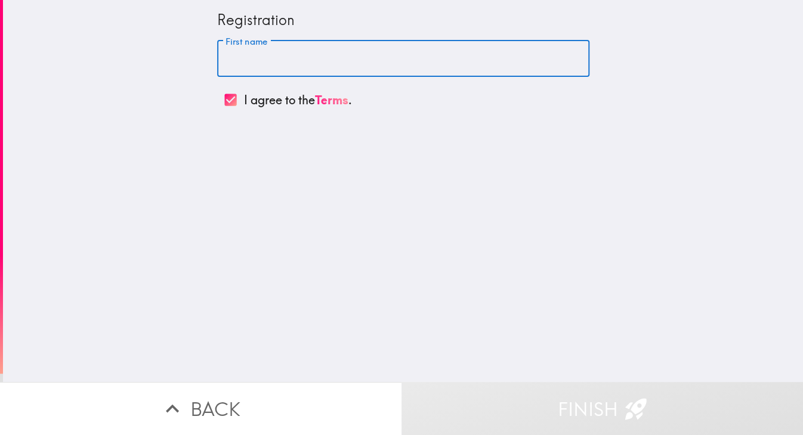
type input "[PERSON_NAME]"
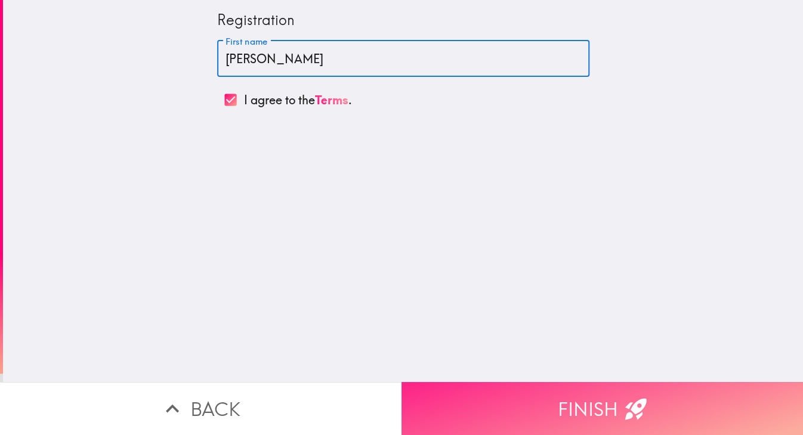
click at [383, 397] on button "Finish" at bounding box center [601, 408] width 401 height 53
